Goal: Task Accomplishment & Management: Use online tool/utility

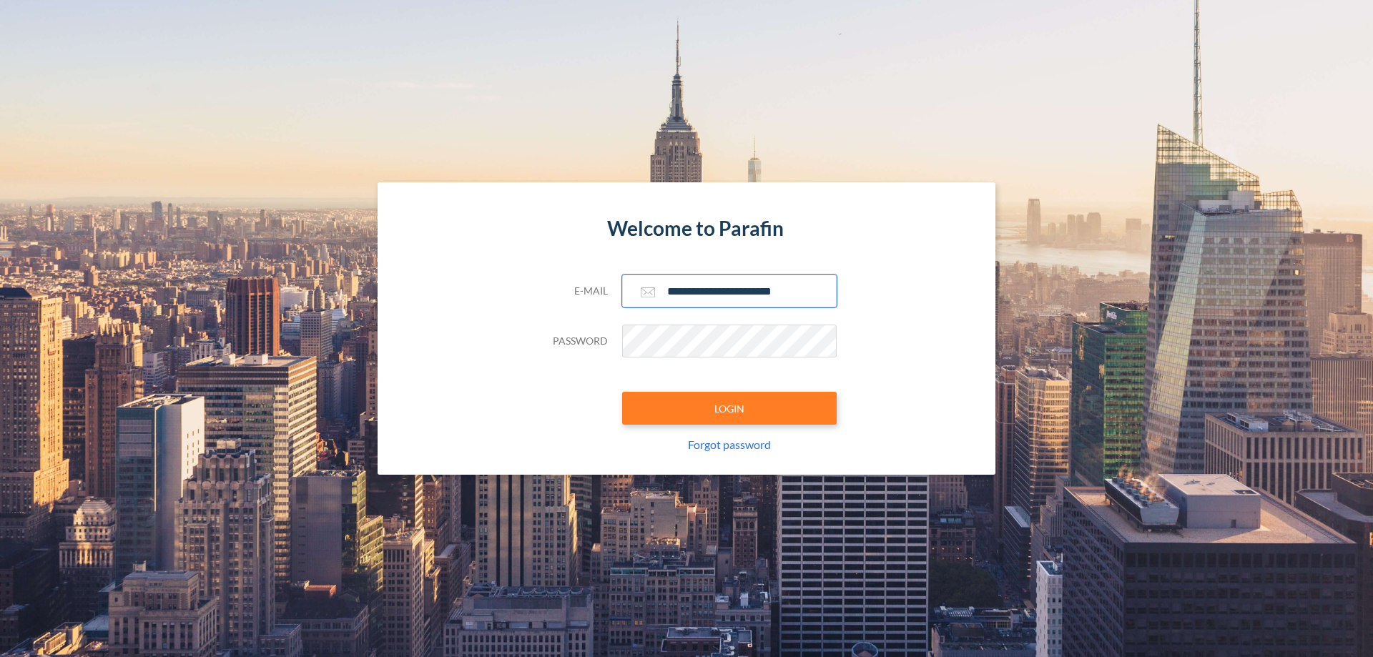
type input "**********"
click at [729, 408] on button "LOGIN" at bounding box center [729, 408] width 215 height 33
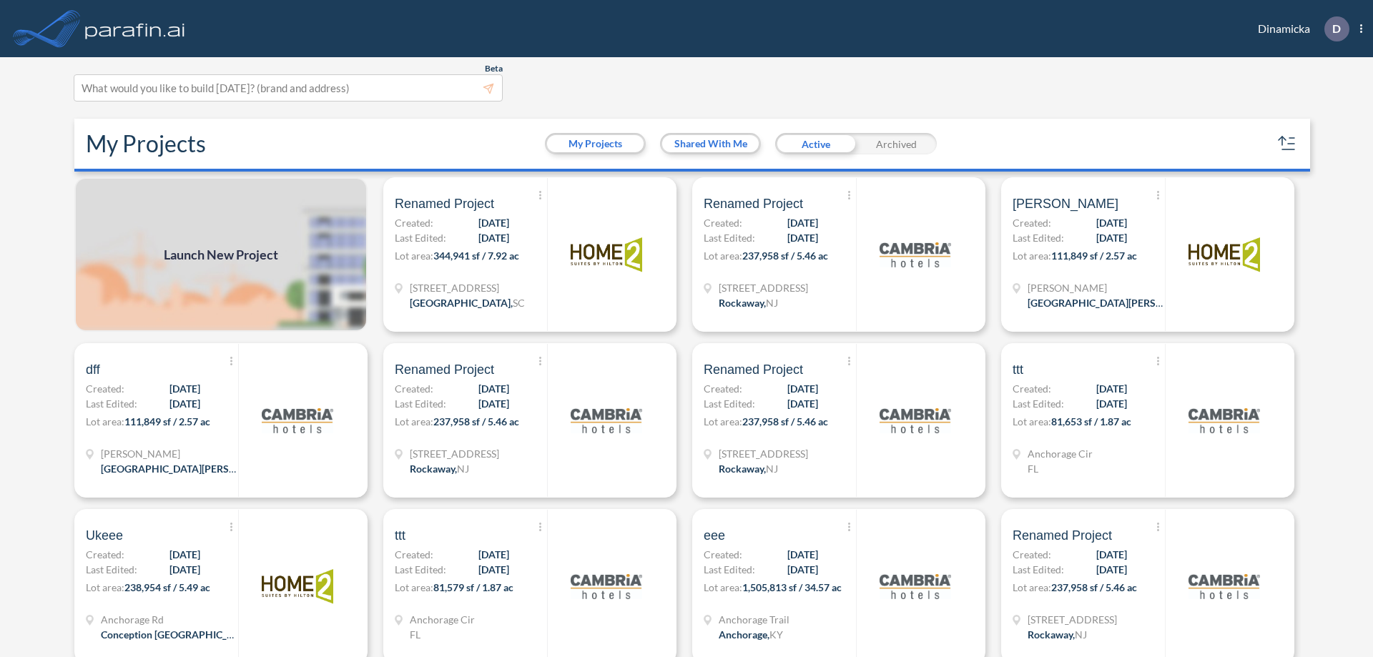
scroll to position [4, 0]
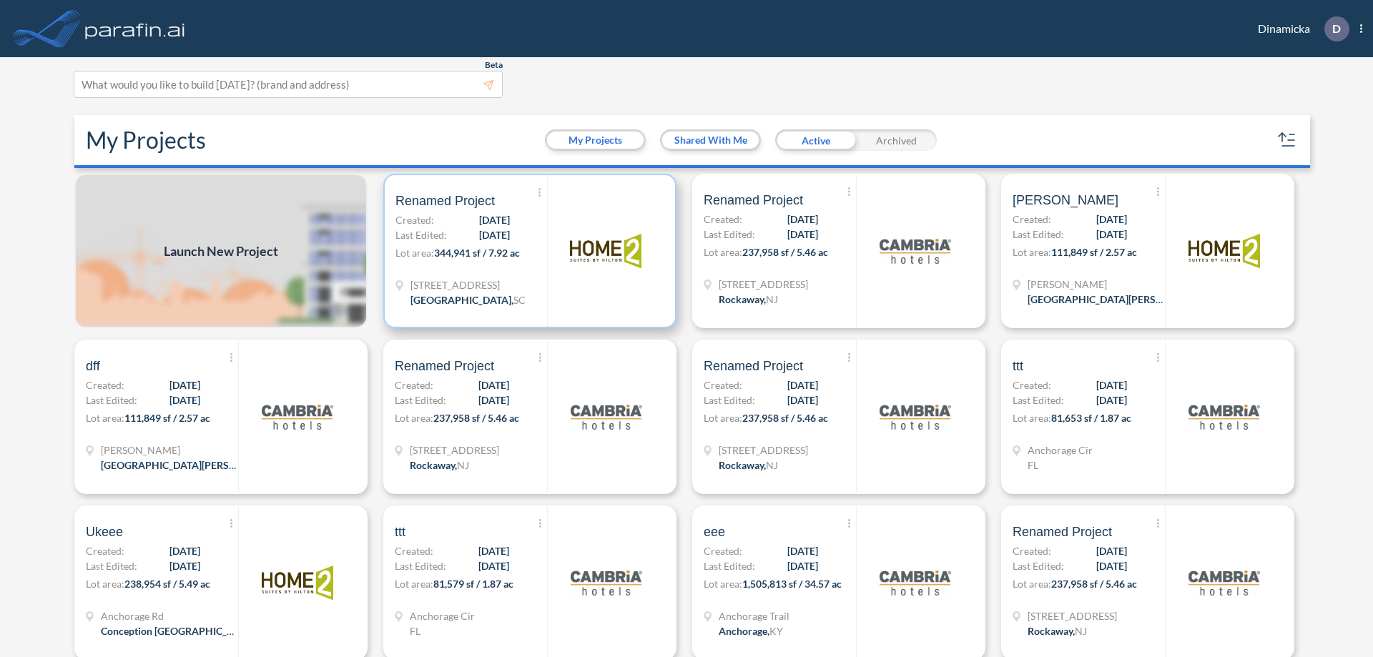
click at [527, 251] on p "Lot area: 344,941 sf / 7.92 ac" at bounding box center [471, 255] width 152 height 21
